Goal: Communication & Community: Share content

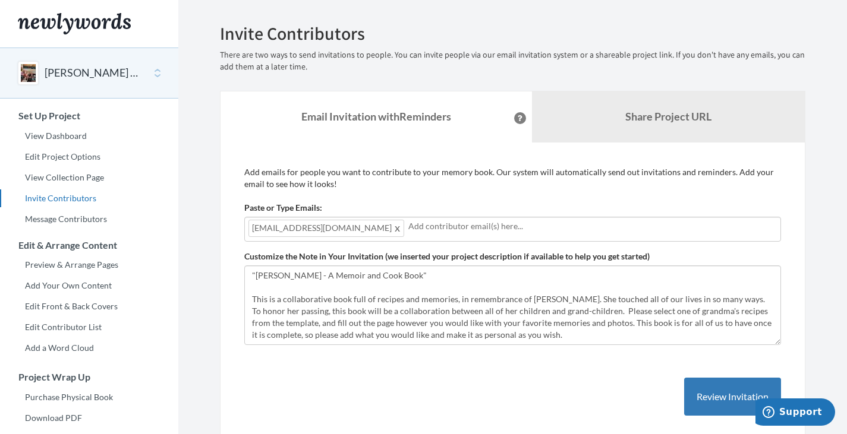
click at [408, 226] on input "text" at bounding box center [592, 226] width 369 height 13
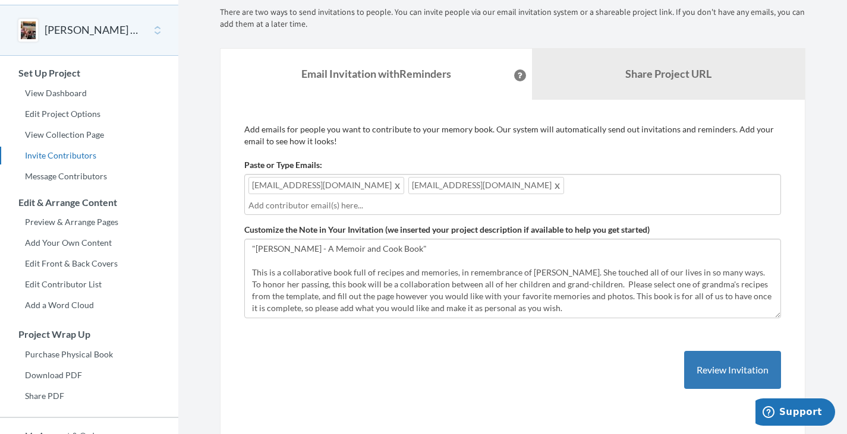
scroll to position [43, 0]
click at [594, 284] on textarea ""[PERSON_NAME] - A Memoir and Cook Book" This is a collaborative book full of r…" at bounding box center [512, 278] width 537 height 80
click at [308, 279] on textarea ""[PERSON_NAME] - A Memoir and Cook Book" This is a collaborative book full of r…" at bounding box center [512, 278] width 537 height 80
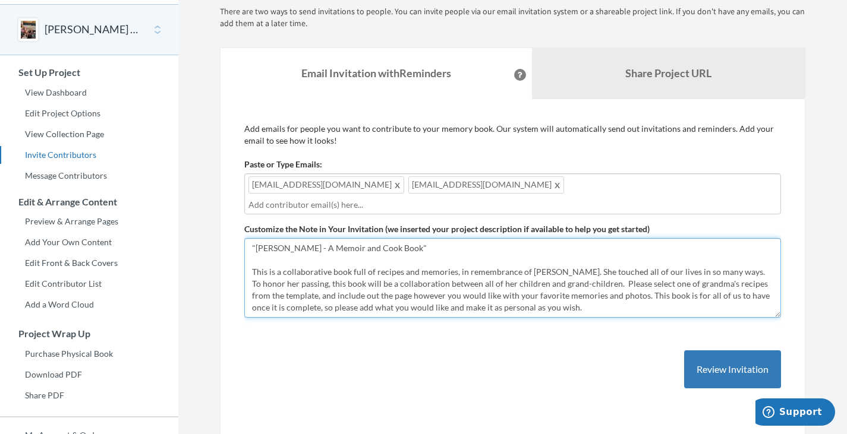
drag, startPoint x: 482, startPoint y: 276, endPoint x: 335, endPoint y: 281, distance: 147.5
click at [335, 281] on textarea ""[PERSON_NAME] - A Memoir and Cook Book" This is a collaborative book full of r…" at bounding box center [512, 278] width 537 height 80
click at [292, 285] on textarea ""[PERSON_NAME] - A Memoir and Cook Book" This is a collaborative book full of r…" at bounding box center [512, 278] width 537 height 80
click at [320, 284] on textarea ""[PERSON_NAME] - A Memoir and Cook Book" This is a collaborative book full of r…" at bounding box center [512, 278] width 537 height 80
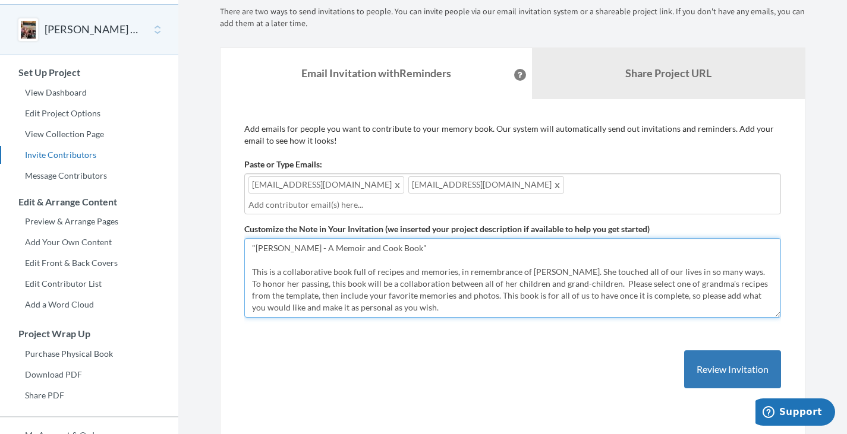
click at [320, 284] on textarea ""[PERSON_NAME] - A Memoir and Cook Book" This is a collaborative book full of r…" at bounding box center [512, 278] width 537 height 80
click at [444, 282] on textarea ""[PERSON_NAME] - A Memoir and Cook Book" This is a collaborative book full of r…" at bounding box center [512, 278] width 537 height 80
click at [427, 292] on textarea ""[PERSON_NAME] - A Memoir and Cook Book" This is a collaborative book full of r…" at bounding box center [512, 278] width 537 height 80
drag, startPoint x: 385, startPoint y: 292, endPoint x: 630, endPoint y: 282, distance: 245.1
click at [630, 282] on textarea ""[PERSON_NAME] - A Memoir and Cook Book" This is a collaborative book full of r…" at bounding box center [512, 278] width 537 height 80
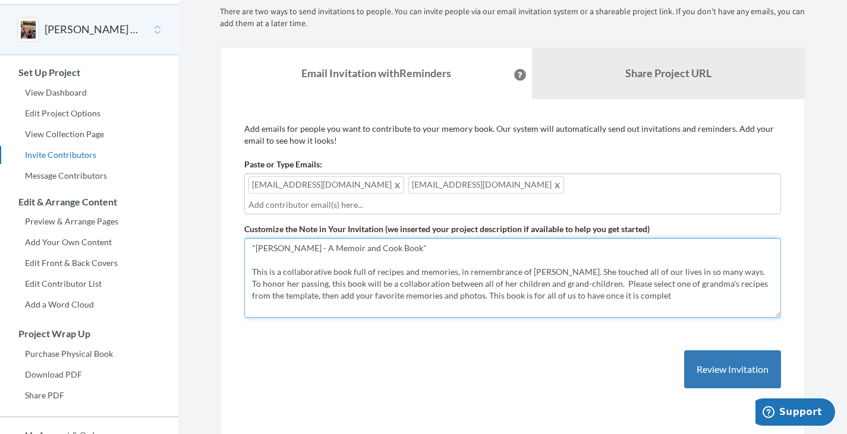
drag, startPoint x: 451, startPoint y: 280, endPoint x: 628, endPoint y: 295, distance: 177.8
click at [628, 295] on textarea ""[PERSON_NAME] - A Memoir and Cook Book" This is a collaborative book full of r…" at bounding box center [512, 278] width 537 height 80
click at [636, 288] on textarea ""[PERSON_NAME] - A Memoir and Cook Book" This is a collaborative book full of r…" at bounding box center [512, 278] width 537 height 80
drag, startPoint x: 453, startPoint y: 279, endPoint x: 641, endPoint y: 303, distance: 189.3
click at [641, 303] on div "Add emails for people you want to contribute to your memory book. Our system wi…" at bounding box center [512, 268] width 537 height 290
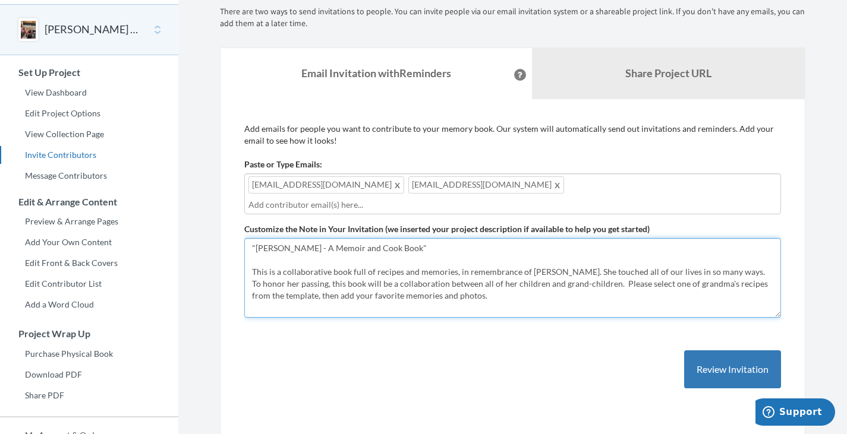
click at [612, 269] on textarea ""[PERSON_NAME] - A Memoir and Cook Book" This is a collaborative book full of r…" at bounding box center [512, 278] width 537 height 80
click at [498, 284] on textarea ""[PERSON_NAME] - A Memoir and Cook Book" This is a collaborative book full of r…" at bounding box center [512, 278] width 537 height 80
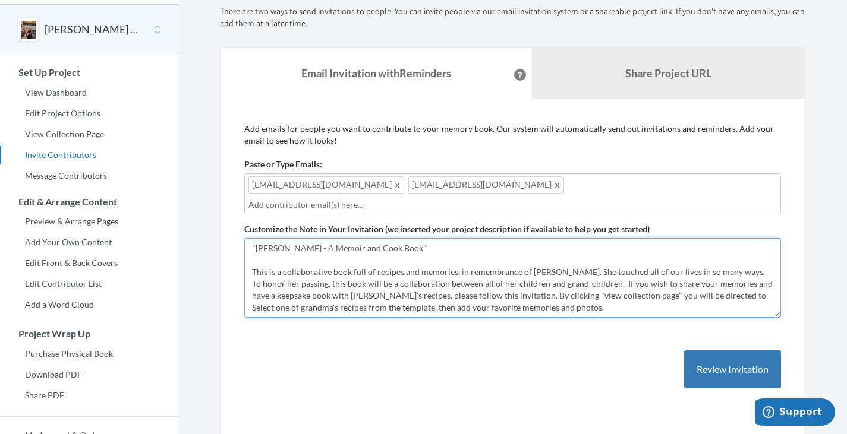
drag, startPoint x: 496, startPoint y: 280, endPoint x: 578, endPoint y: 290, distance: 82.6
click at [578, 290] on textarea ""[PERSON_NAME] - A Memoir and Cook Book" This is a collaborative book full of r…" at bounding box center [512, 278] width 537 height 80
click at [499, 281] on textarea ""[PERSON_NAME] - A Memoir and Cook Book" This is a collaborative book full of r…" at bounding box center [512, 278] width 537 height 80
drag, startPoint x: 495, startPoint y: 280, endPoint x: 574, endPoint y: 292, distance: 80.6
click at [574, 292] on textarea ""[PERSON_NAME] - A Memoir and Cook Book" This is a collaborative book full of r…" at bounding box center [512, 278] width 537 height 80
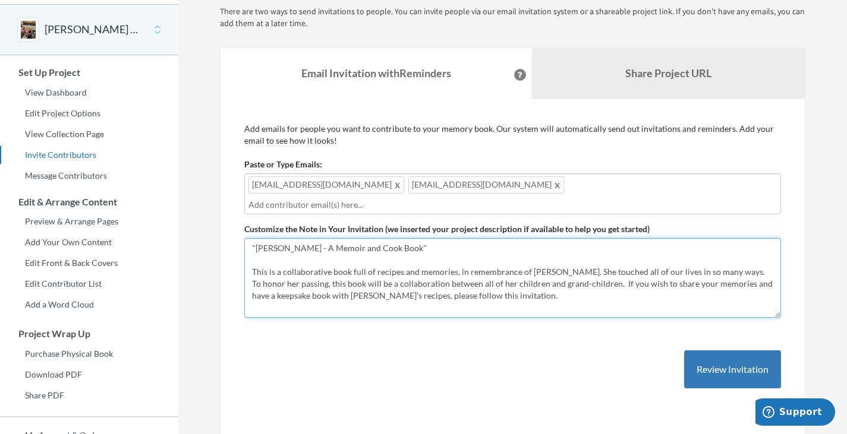
drag, startPoint x: 504, startPoint y: 282, endPoint x: 582, endPoint y: 270, distance: 78.7
click at [582, 270] on textarea ""[PERSON_NAME] - A Memoir and Cook Book" This is a collaborative book full of r…" at bounding box center [512, 278] width 537 height 80
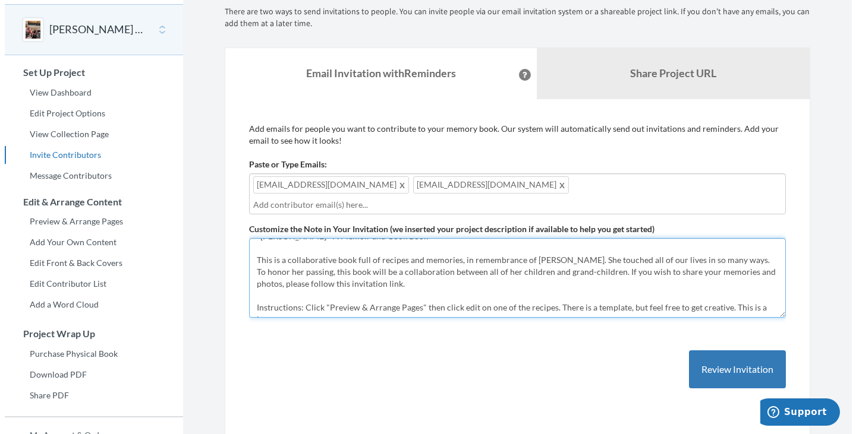
scroll to position [20, 0]
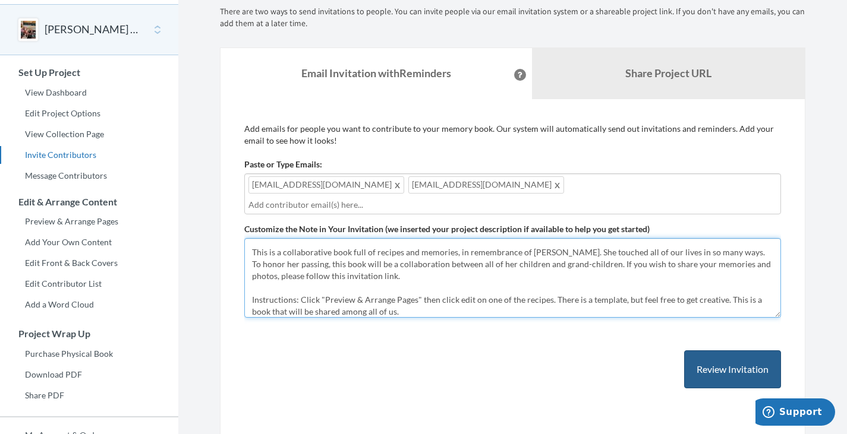
type textarea ""[PERSON_NAME] - A Memoir and Cook Book" This is a collaborative book full of r…"
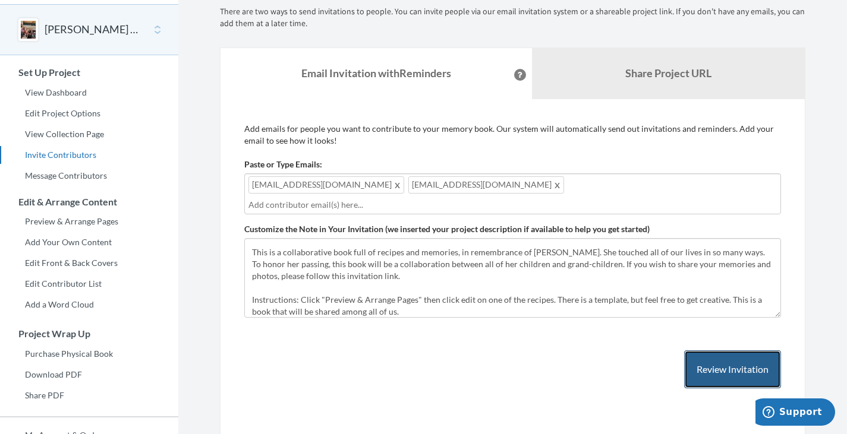
click at [701, 358] on button "Review Invitation" at bounding box center [732, 370] width 97 height 39
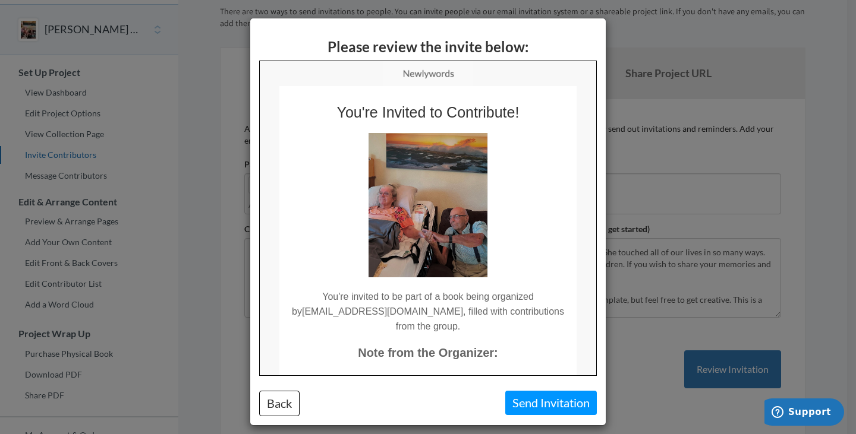
scroll to position [268, 0]
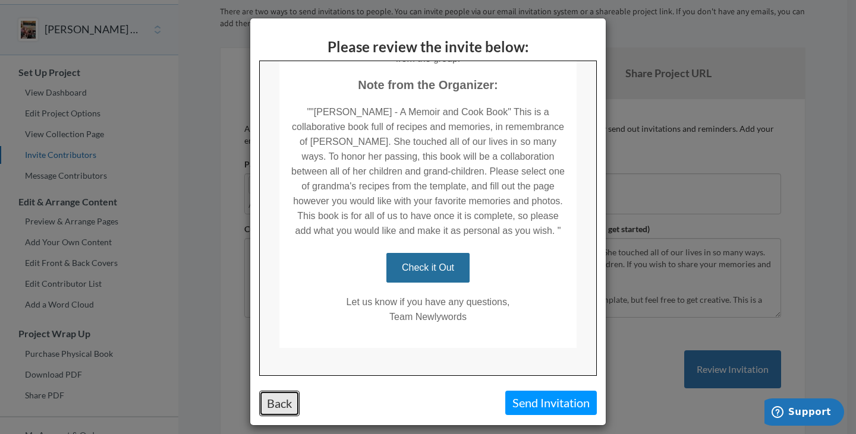
click at [276, 401] on button "Back" at bounding box center [279, 404] width 40 height 26
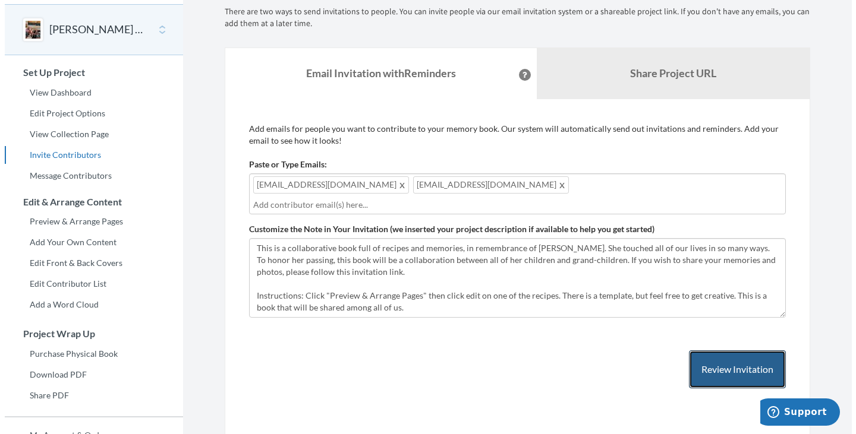
scroll to position [0, 0]
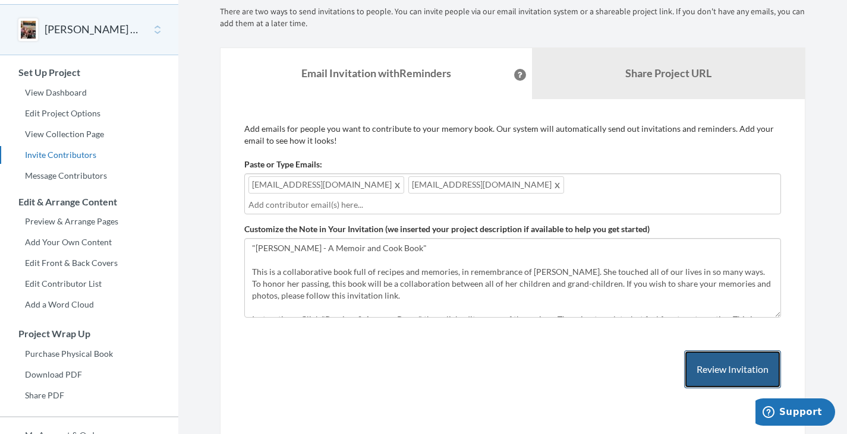
click at [710, 355] on button "Review Invitation" at bounding box center [732, 370] width 97 height 39
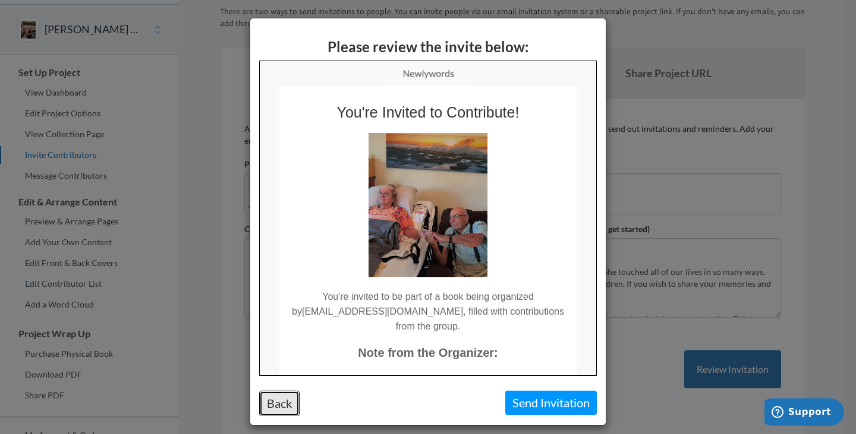
click at [292, 407] on button "Back" at bounding box center [279, 404] width 40 height 26
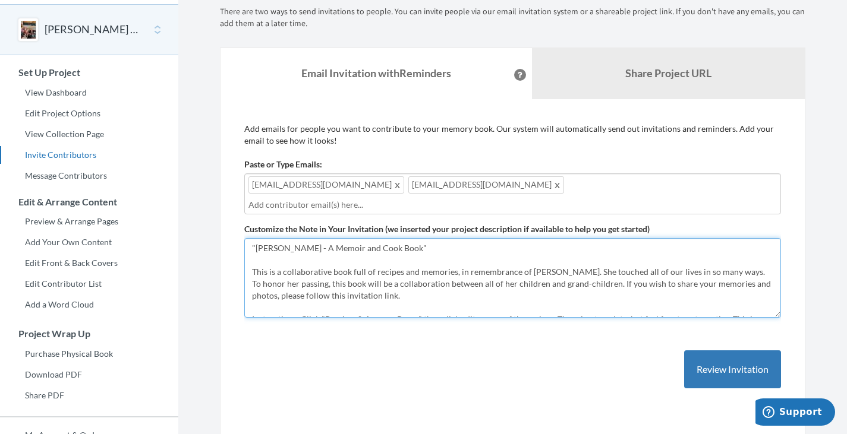
drag, startPoint x: 407, startPoint y: 289, endPoint x: 233, endPoint y: 210, distance: 191.0
click at [233, 210] on div "Add emails for people you want to contribute to your memory book. Our system wi…" at bounding box center [512, 268] width 585 height 338
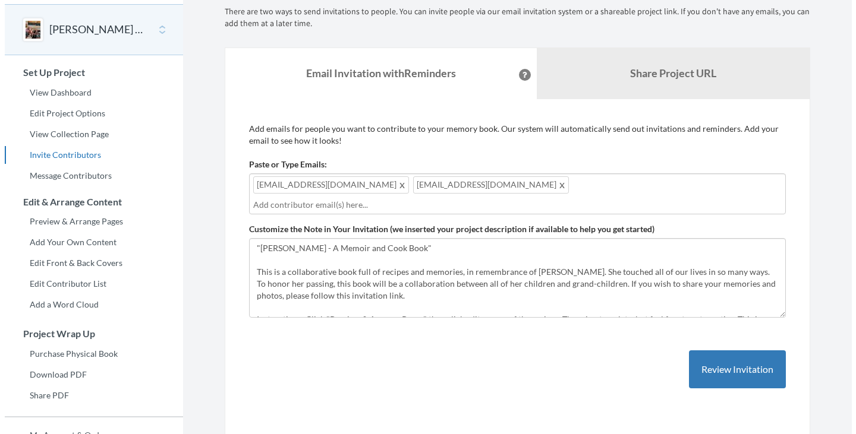
scroll to position [24, 0]
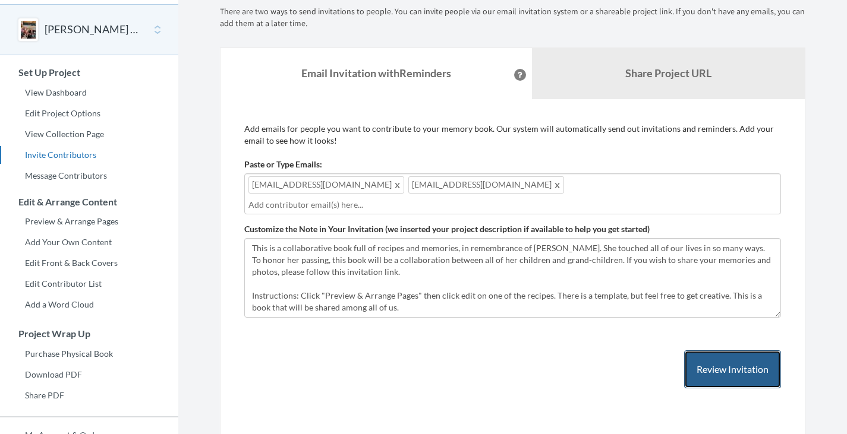
click at [711, 351] on button "Review Invitation" at bounding box center [732, 370] width 97 height 39
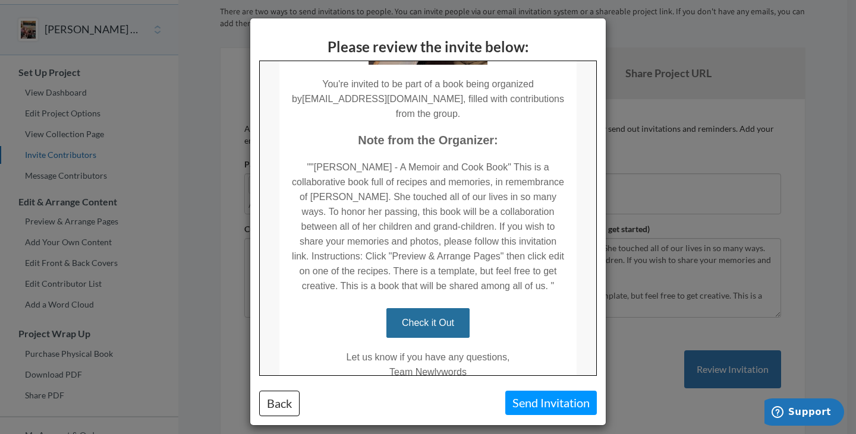
scroll to position [213, 0]
click at [519, 398] on button "Send Invitation" at bounding box center [551, 403] width 92 height 24
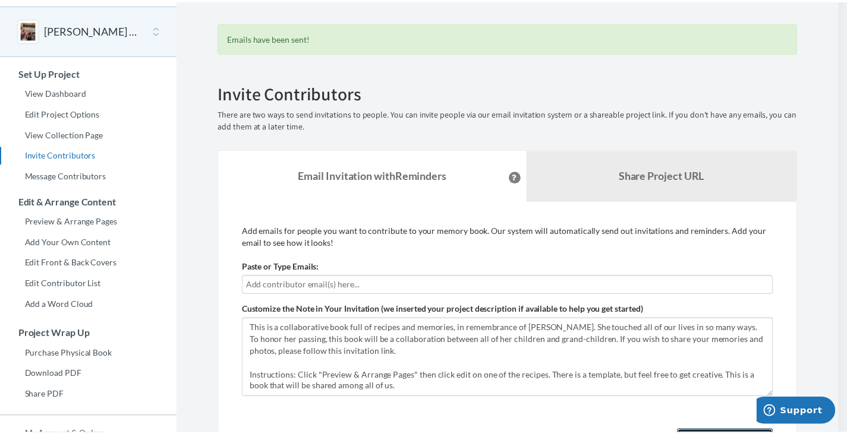
scroll to position [78, 0]
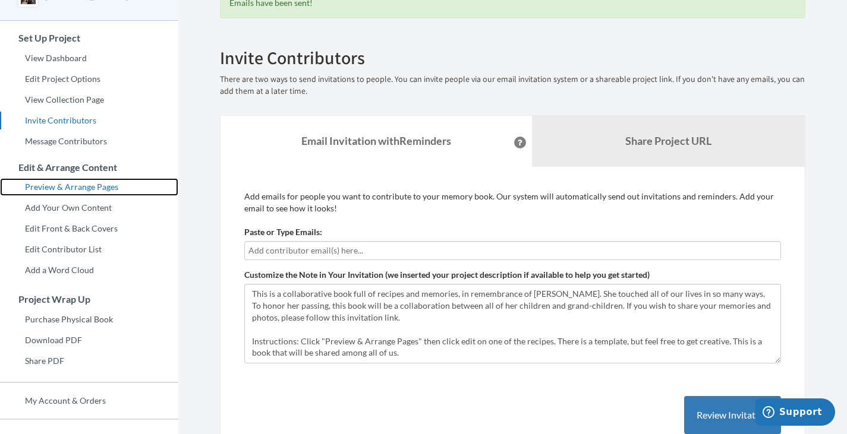
click at [97, 181] on link "Preview & Arrange Pages" at bounding box center [89, 187] width 178 height 18
